Goal: Contribute content

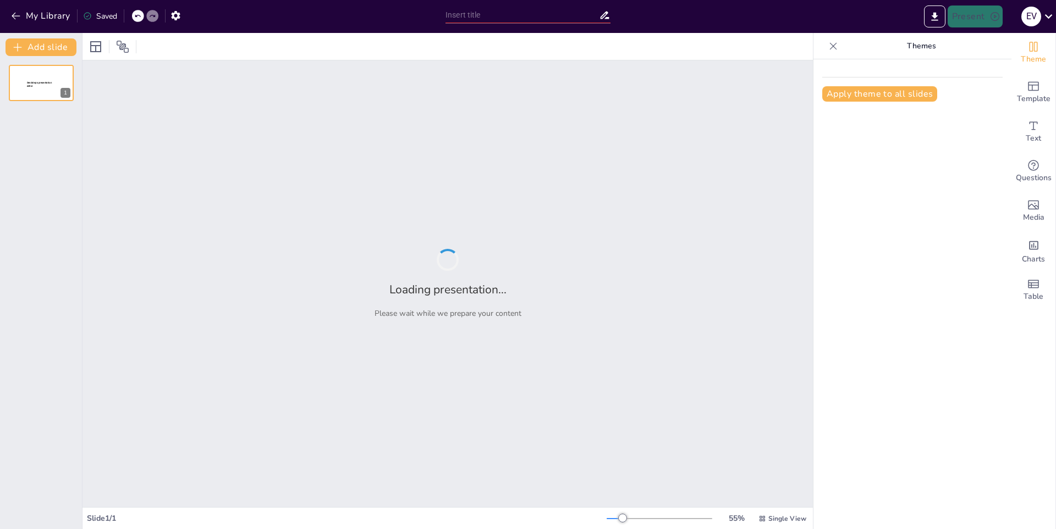
type input "Elaboración de un Documento de Cuento y su Quiz Asociado"
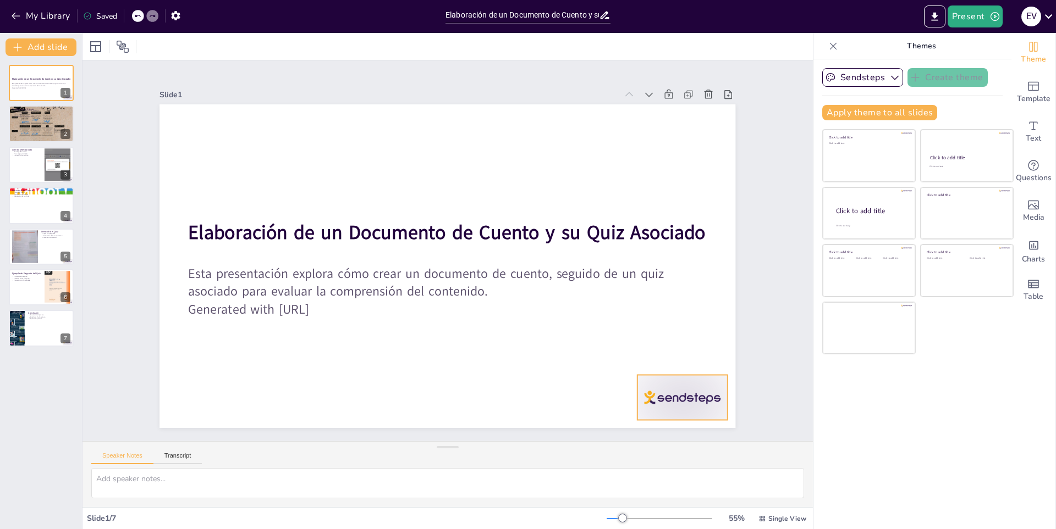
click at [480, 477] on div at bounding box center [438, 527] width 84 height 101
click at [571, 468] on div at bounding box center [522, 514] width 97 height 93
click at [40, 129] on div at bounding box center [41, 124] width 66 height 48
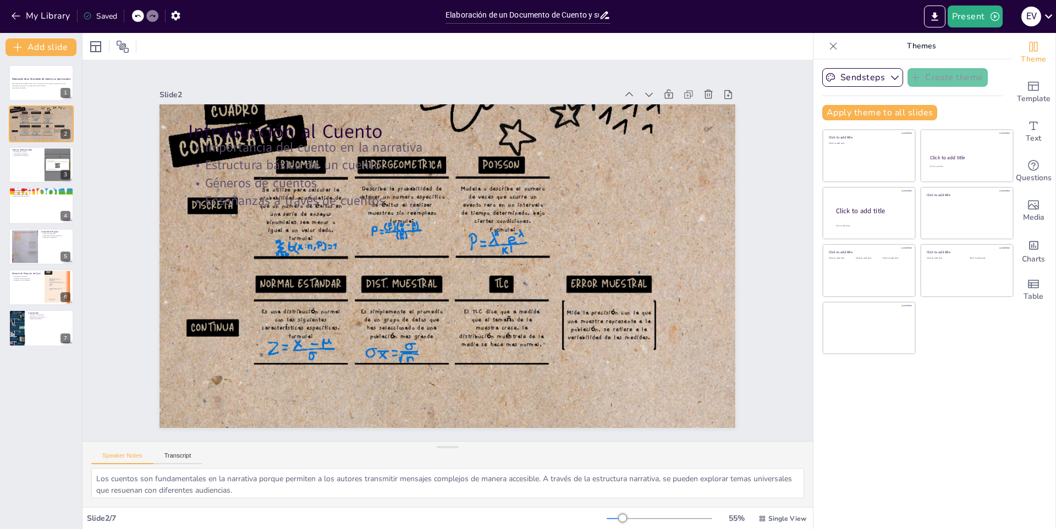
click at [55, 186] on div "Elaboración de un Documento de Cuento y su Quiz Asociado Esta presentación expl…" at bounding box center [41, 206] width 82 height 282
click at [44, 168] on div at bounding box center [41, 164] width 66 height 37
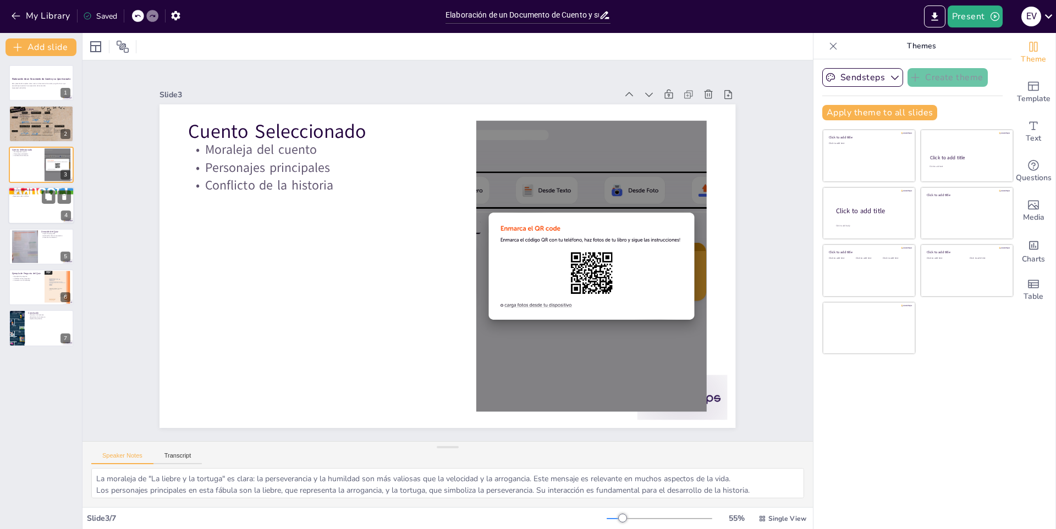
click at [33, 206] on div at bounding box center [41, 205] width 66 height 37
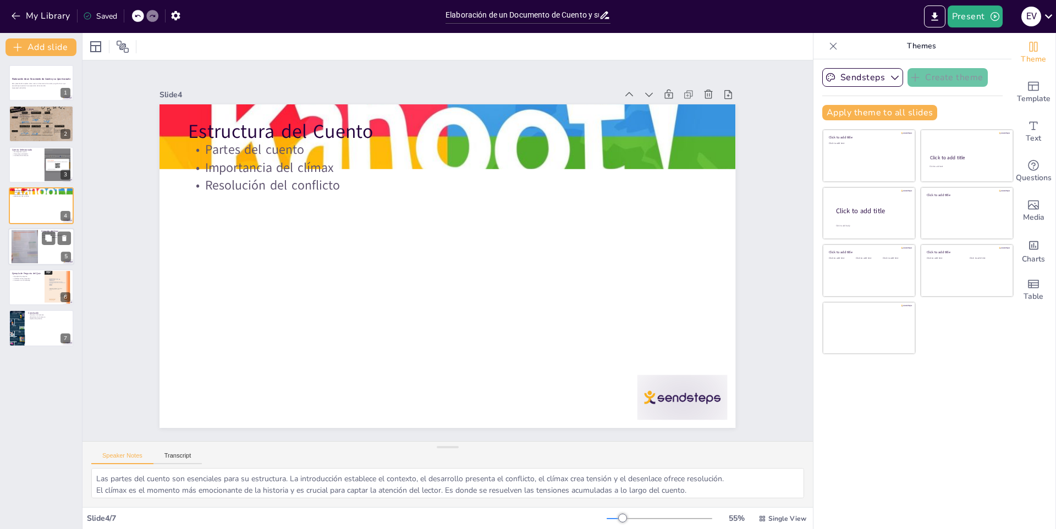
click at [29, 255] on div at bounding box center [25, 247] width 27 height 34
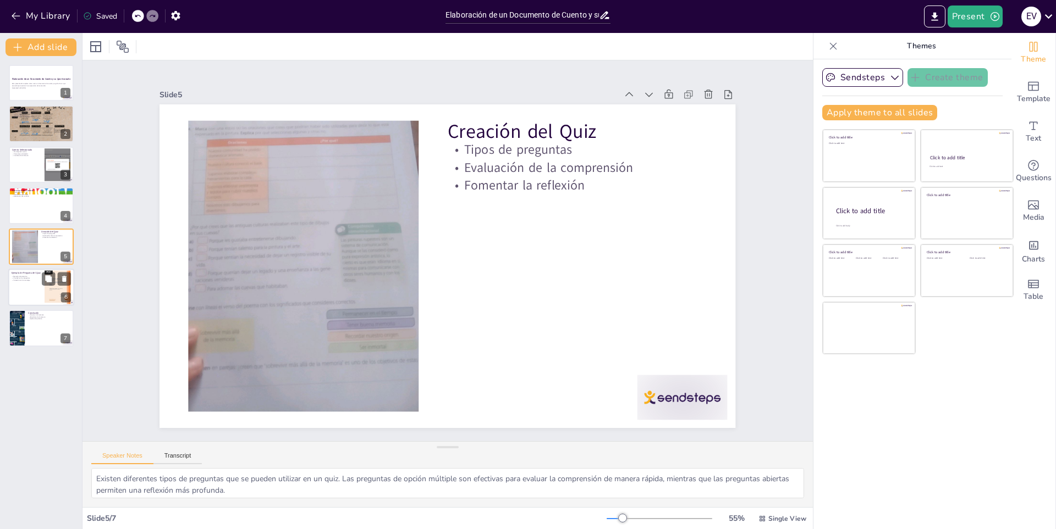
drag, startPoint x: 29, startPoint y: 284, endPoint x: 30, endPoint y: 292, distance: 8.3
click at [30, 292] on div at bounding box center [41, 287] width 66 height 37
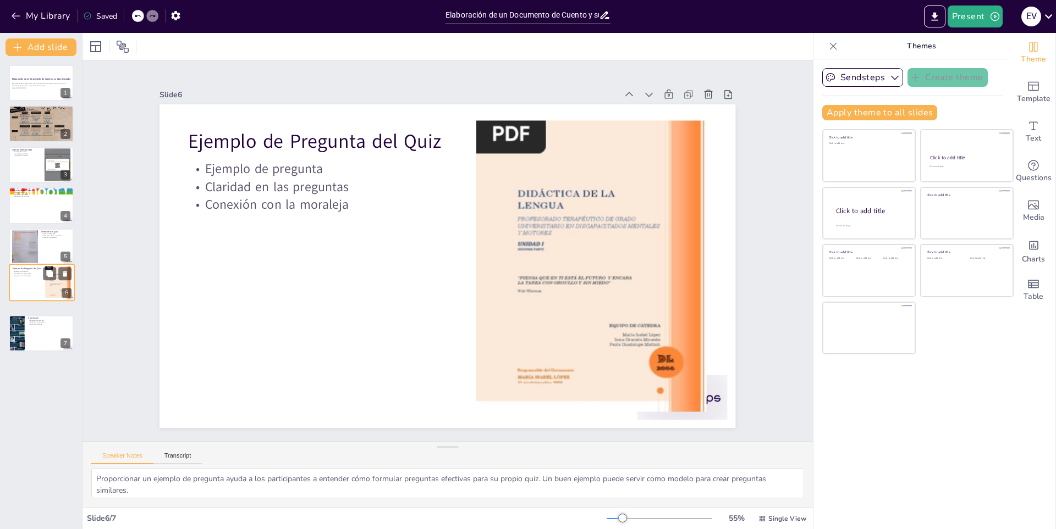
click at [30, 292] on div at bounding box center [41, 282] width 65 height 36
click at [29, 311] on div "Elaboración de un Documento de Cuento y su Quiz Asociado Esta presentación expl…" at bounding box center [41, 206] width 82 height 282
click at [29, 231] on div at bounding box center [25, 247] width 27 height 34
type textarea "Existen diferentes tipos de preguntas que se pueden utilizar en un quiz. Las pr…"
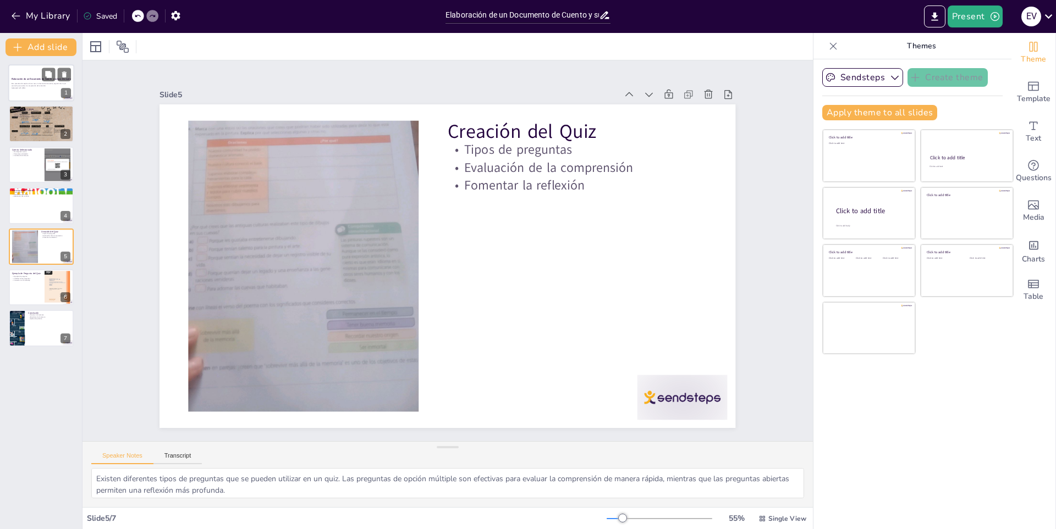
click at [32, 88] on p "Generated with [URL]" at bounding box center [41, 88] width 59 height 2
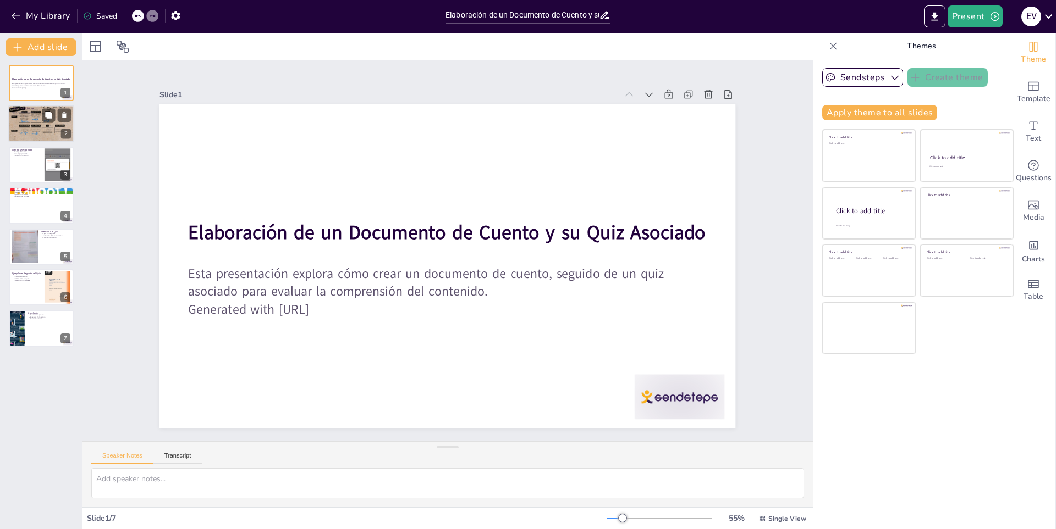
click at [25, 132] on div at bounding box center [41, 124] width 66 height 48
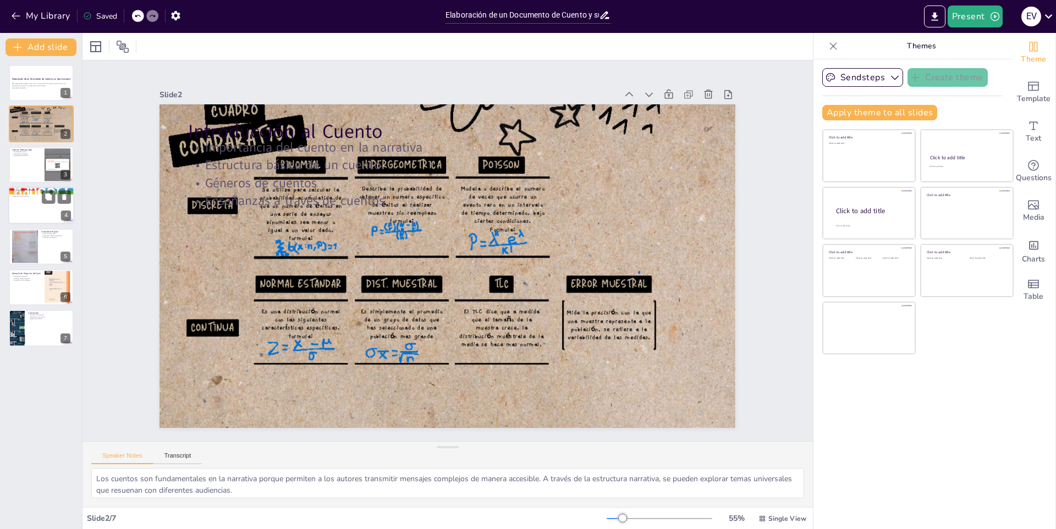
click at [26, 198] on div at bounding box center [41, 205] width 66 height 37
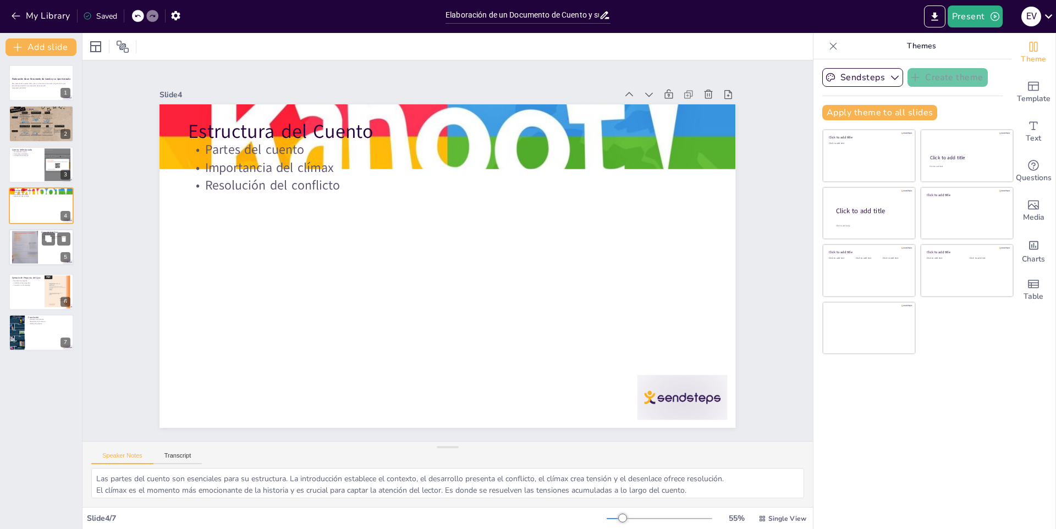
click at [37, 241] on div at bounding box center [25, 247] width 26 height 33
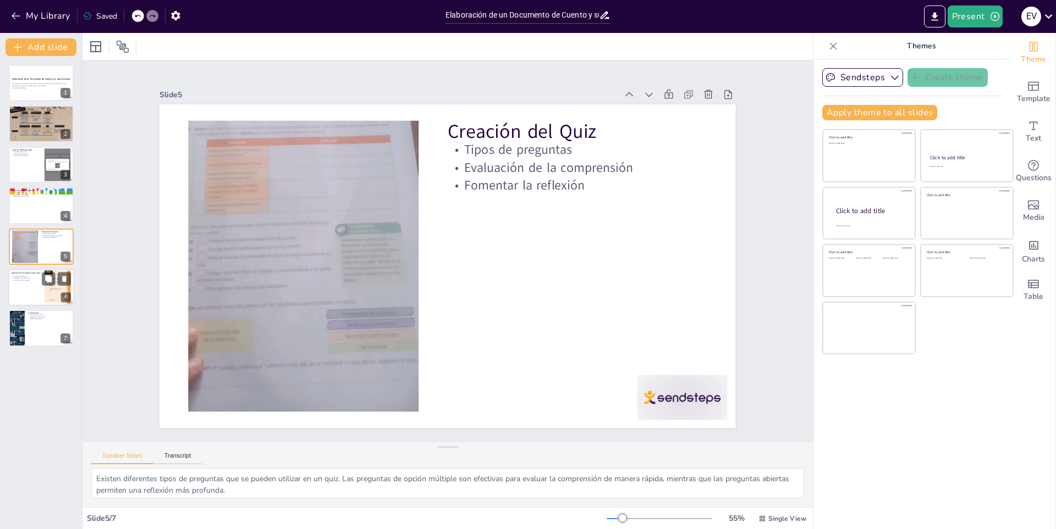
click at [35, 280] on div "Elaboración de un Documento de Cuento y su Quiz Asociado Esta presentación expl…" at bounding box center [41, 206] width 82 height 282
click at [32, 312] on div "Elaboración de un Documento de Cuento y su Quiz Asociado Esta presentación expl…" at bounding box center [41, 206] width 82 height 282
click at [32, 312] on div "Elaboración de un Documento de Cuento y su Quiz Asociado Esta presentación expl…" at bounding box center [41, 206] width 82 height 283
click at [32, 312] on div "Conclusión Resumen del proceso Beneficios de la lectura Aplicación práctica 7" at bounding box center [41, 328] width 65 height 36
type textarea "Hacer un resumen del proceso ayuda a consolidar lo aprendido y a recordar los p…"
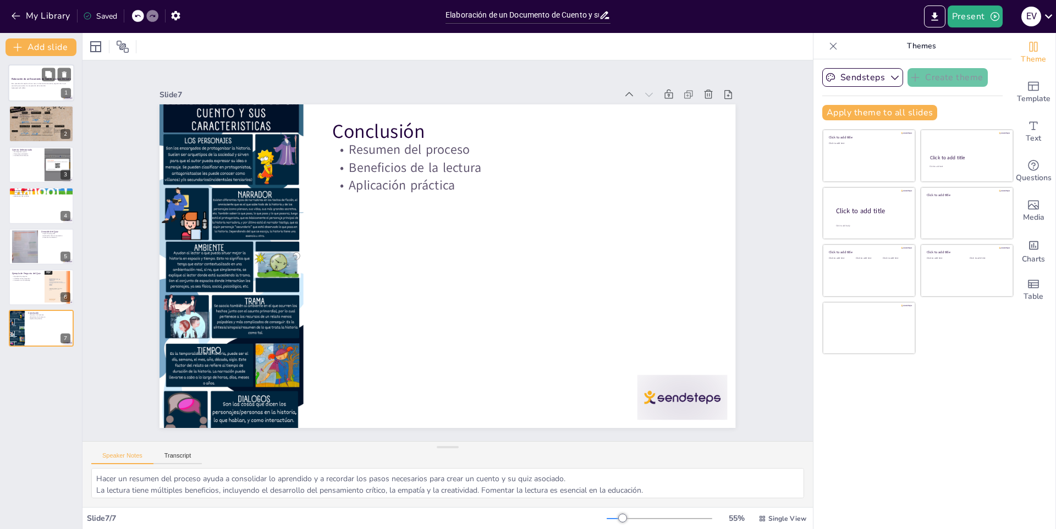
click at [20, 71] on div at bounding box center [41, 82] width 66 height 37
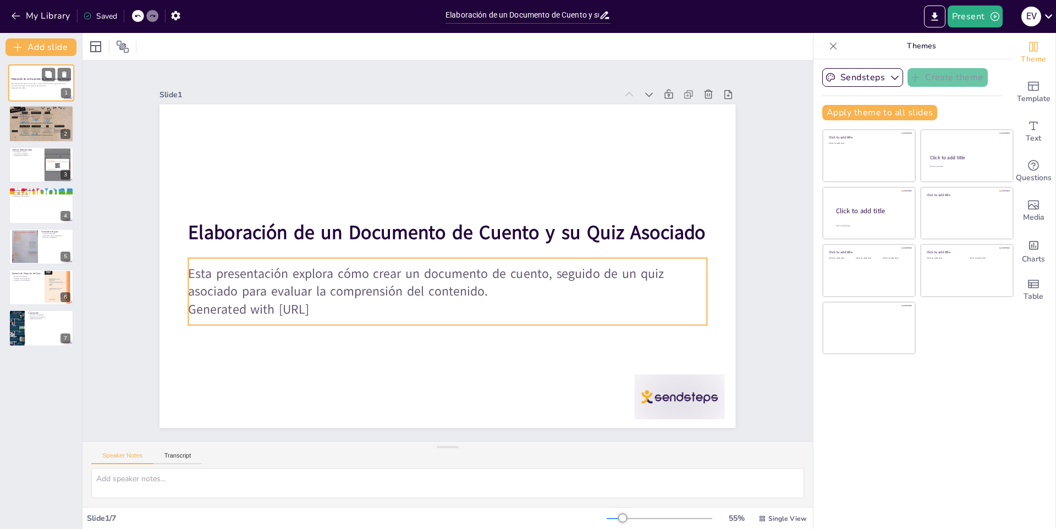
click at [42, 84] on p "Esta presentación explora cómo crear un documento de cuento, seguido de un quiz…" at bounding box center [41, 85] width 59 height 4
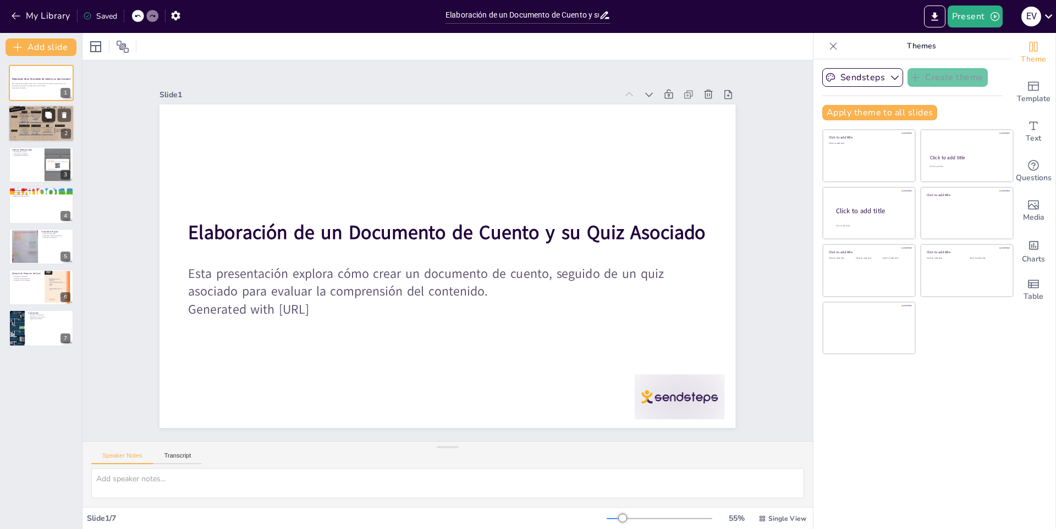
click at [48, 115] on icon at bounding box center [48, 115] width 7 height 7
type textarea "Los cuentos son fundamentales en la narrativa porque permiten a los autores tra…"
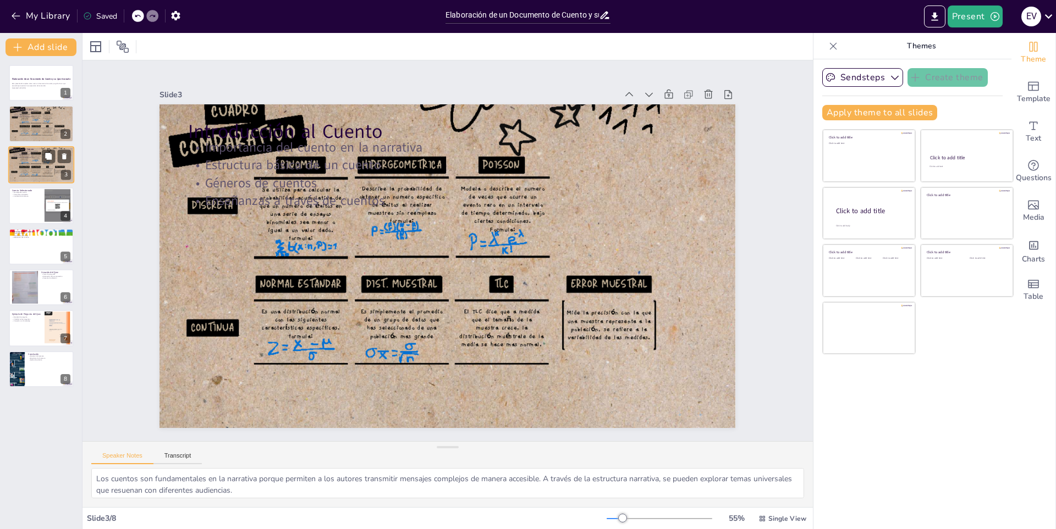
click at [56, 163] on div at bounding box center [56, 156] width 29 height 13
